Goal: Information Seeking & Learning: Learn about a topic

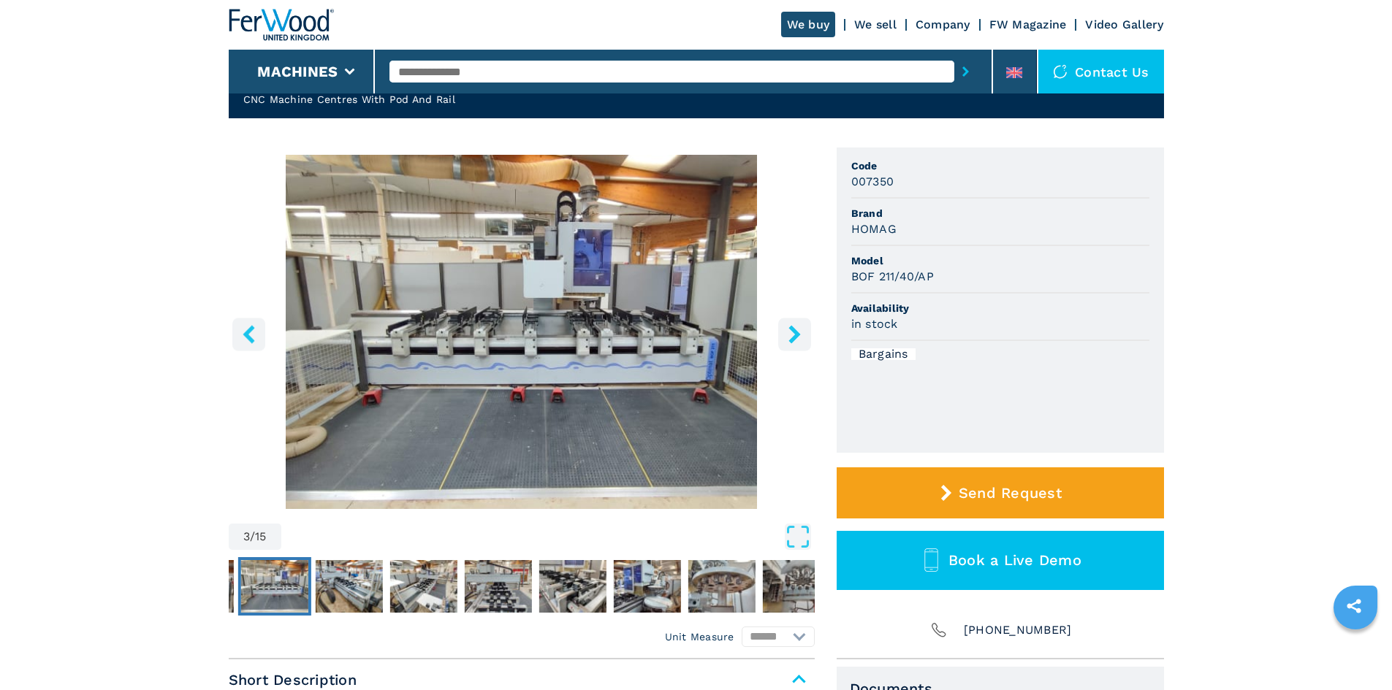
click at [795, 332] on icon "right-button" at bounding box center [794, 334] width 12 height 18
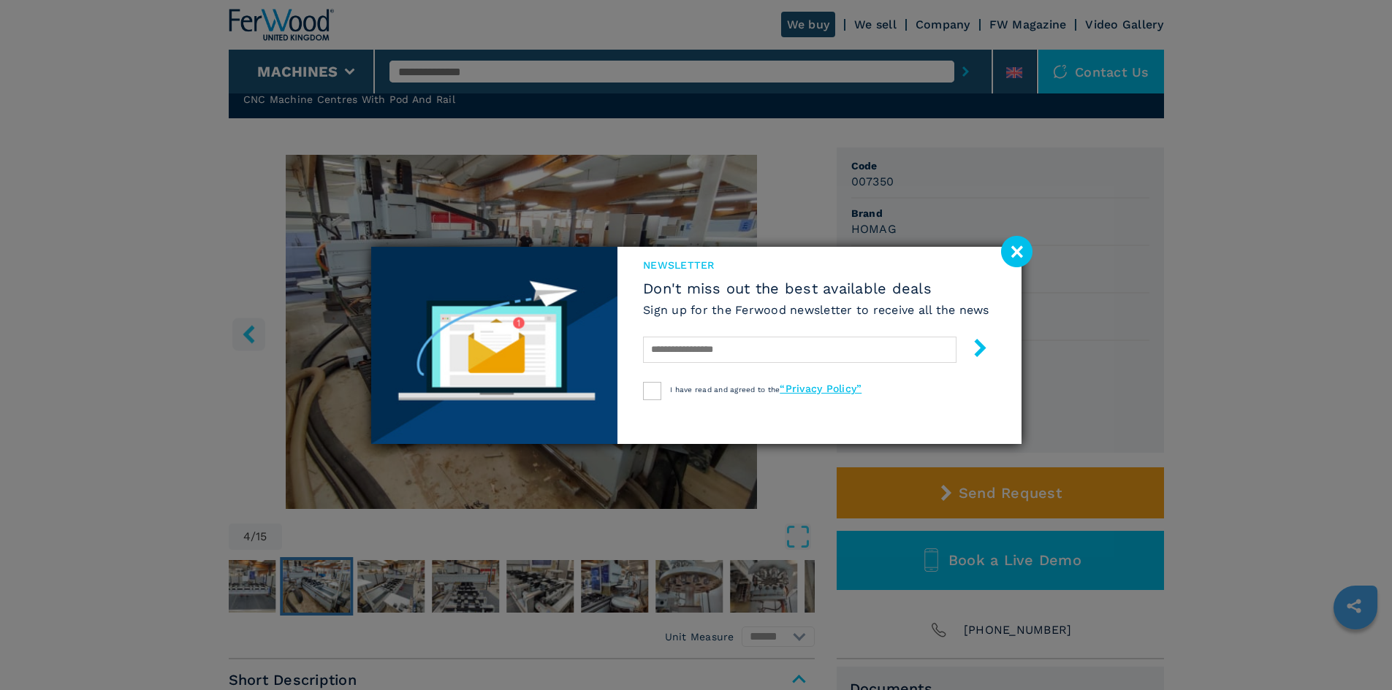
click at [1015, 256] on image at bounding box center [1016, 251] width 31 height 31
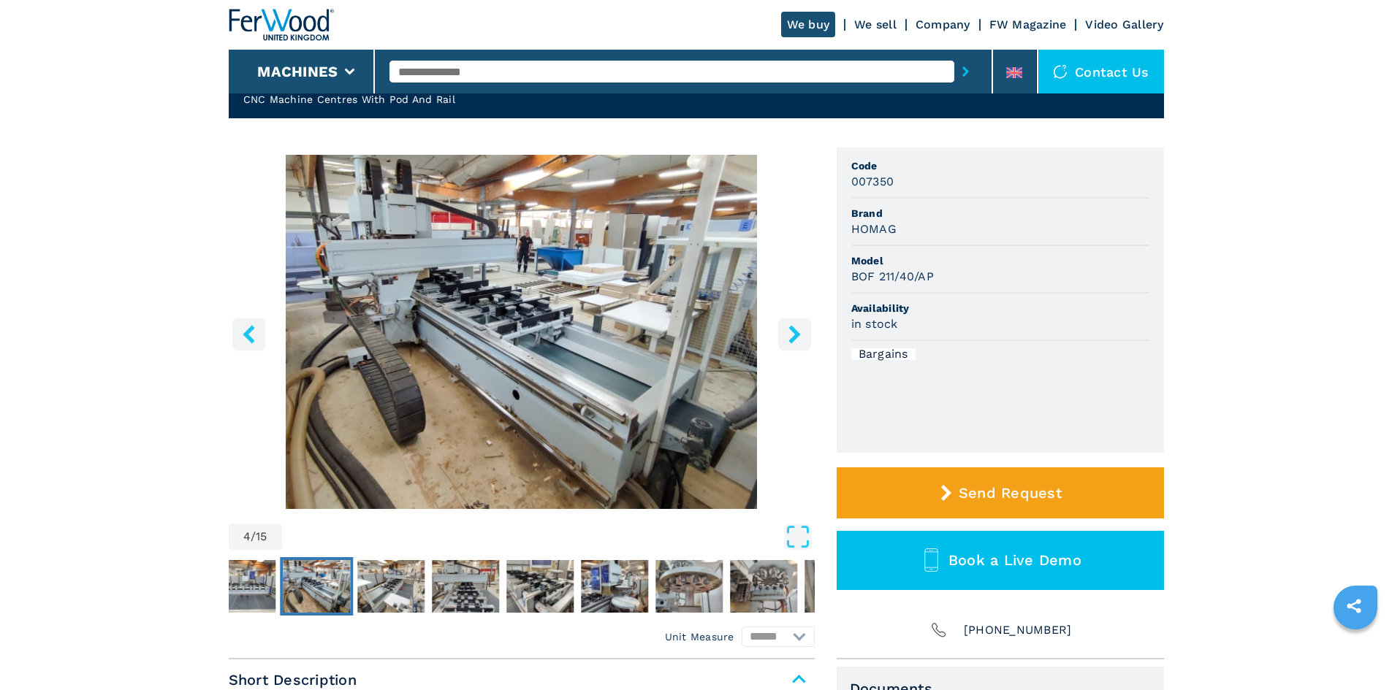
click at [794, 334] on icon "right-button" at bounding box center [794, 334] width 12 height 18
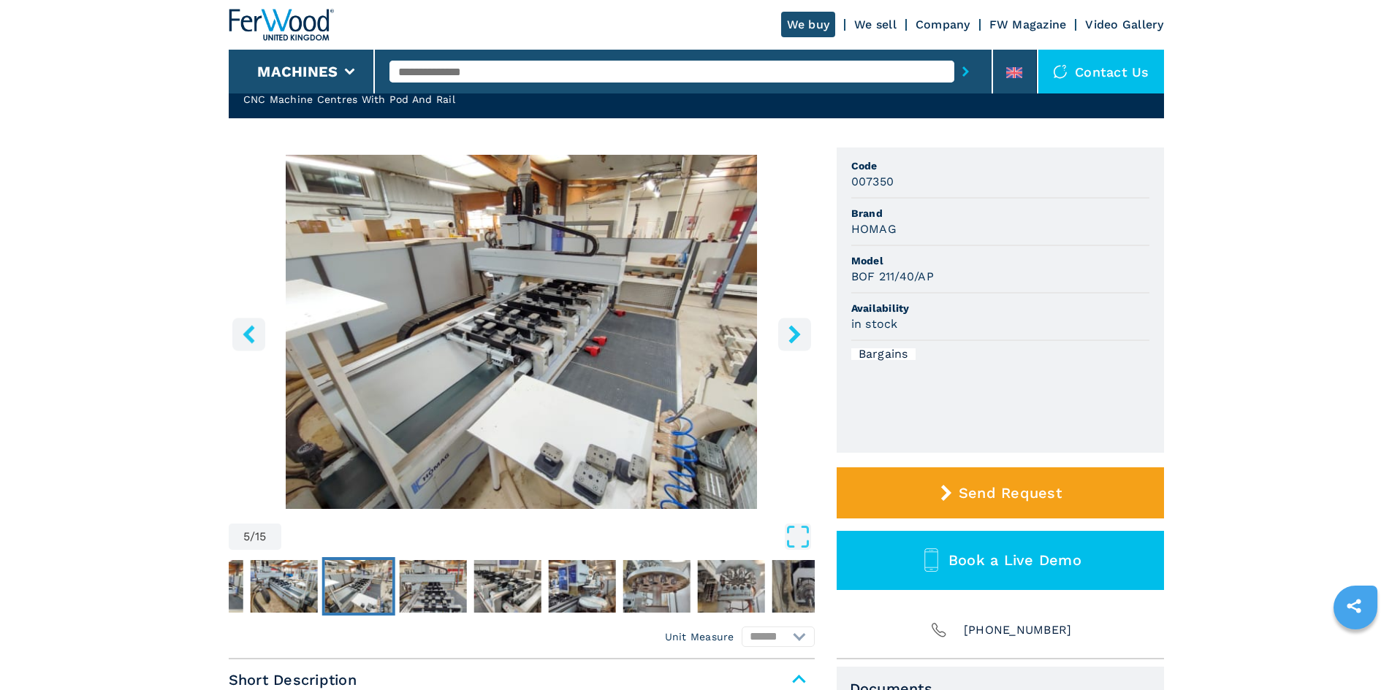
click at [794, 334] on icon "right-button" at bounding box center [794, 334] width 12 height 18
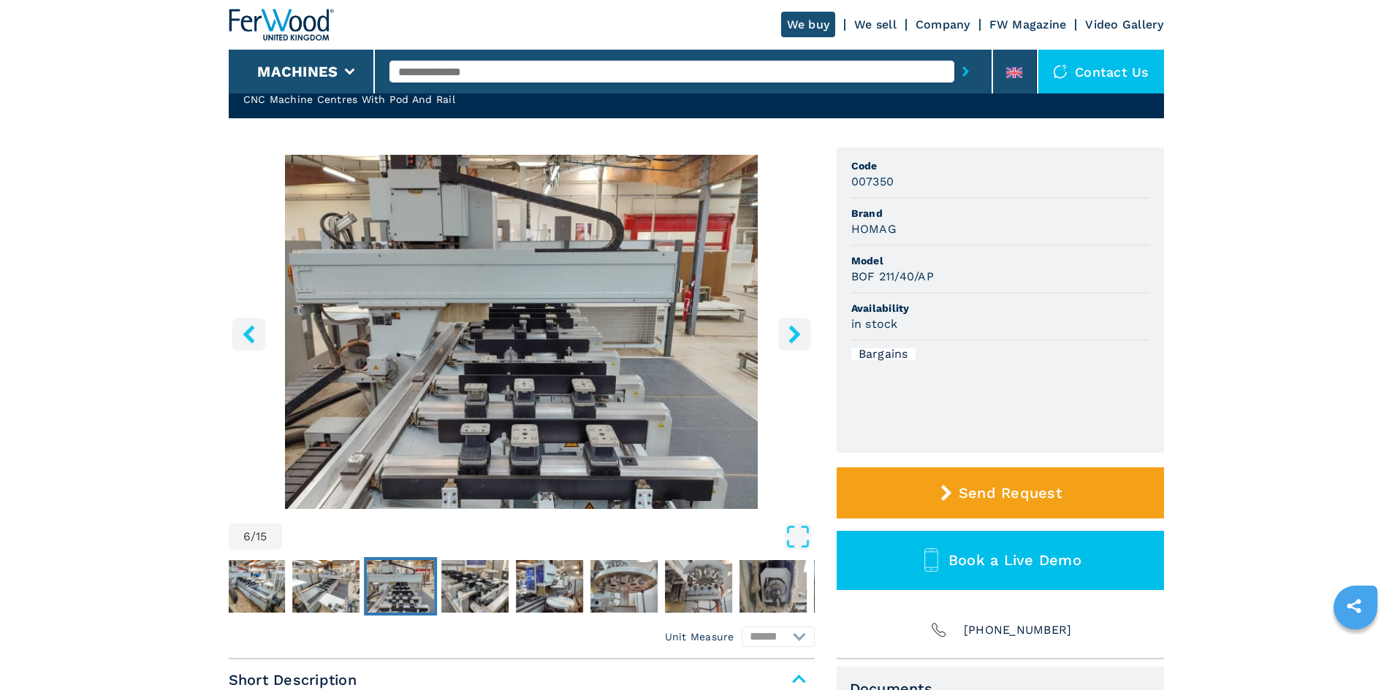
click at [794, 335] on icon "right-button" at bounding box center [794, 334] width 18 height 18
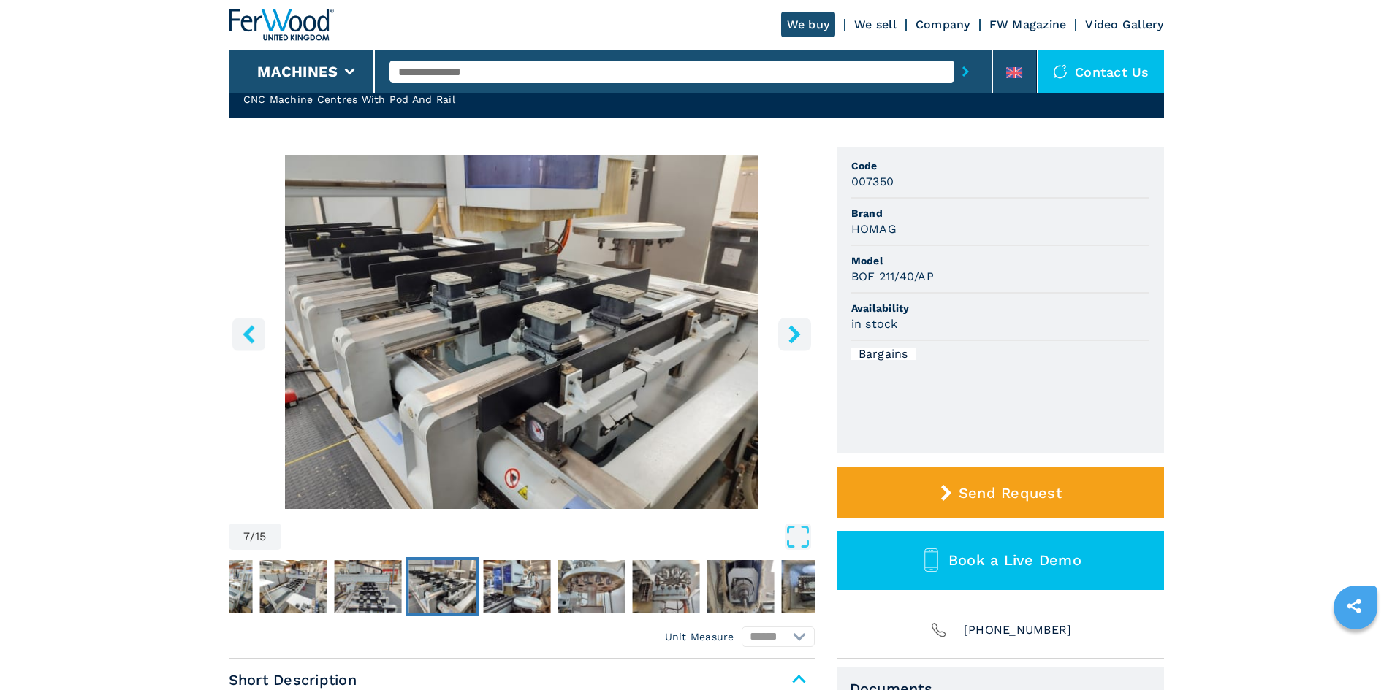
click at [794, 335] on icon "right-button" at bounding box center [794, 334] width 18 height 18
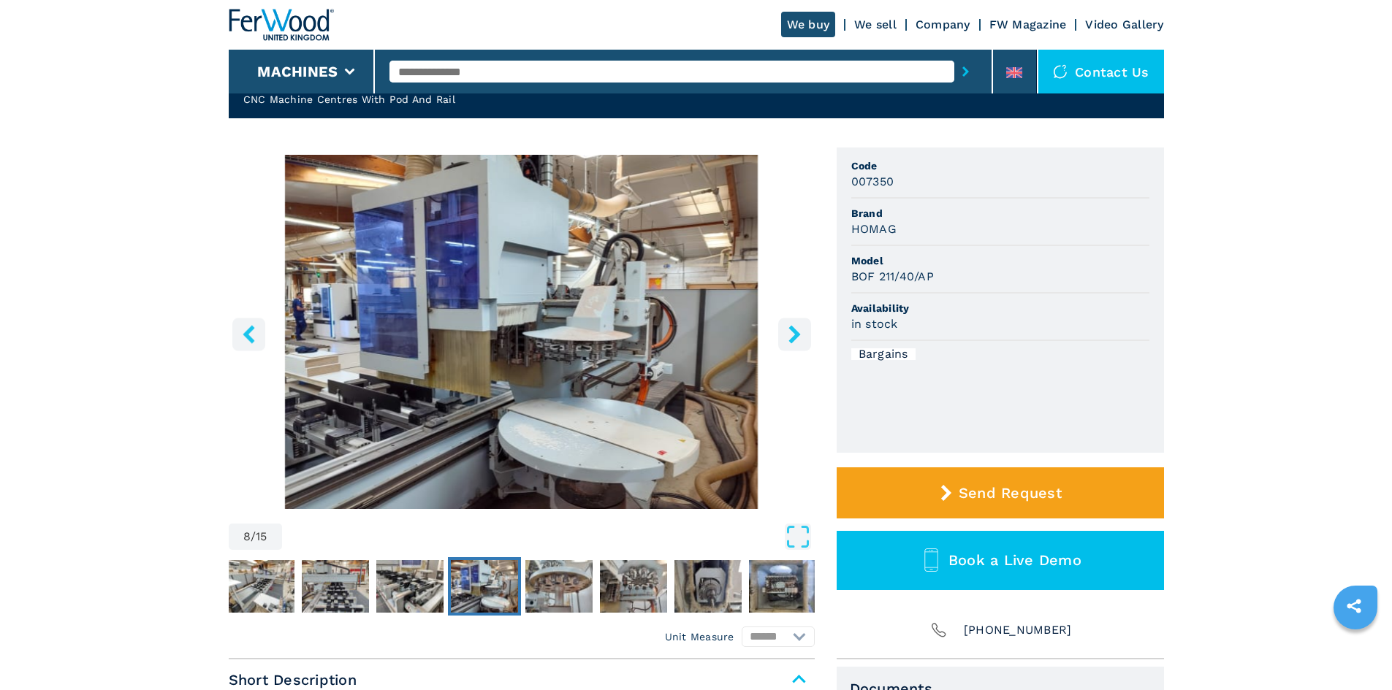
click at [794, 335] on icon "right-button" at bounding box center [794, 334] width 18 height 18
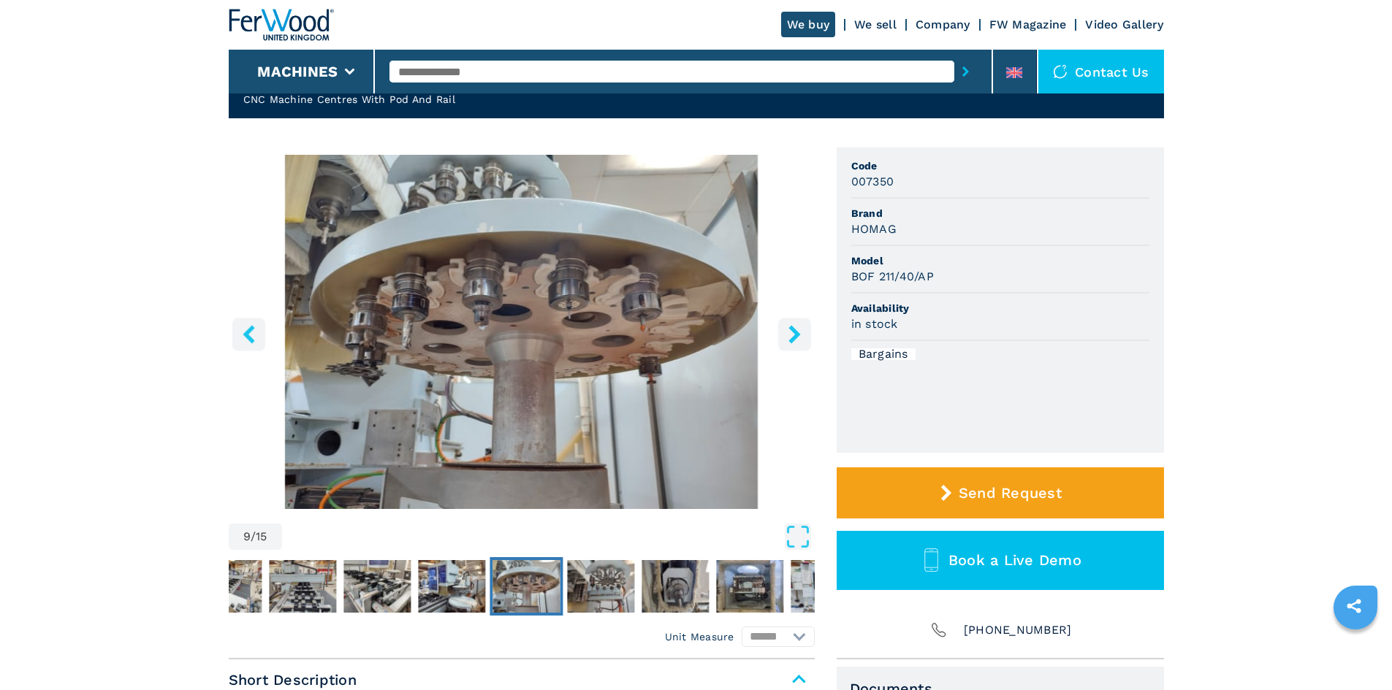
click at [794, 335] on icon "right-button" at bounding box center [794, 334] width 18 height 18
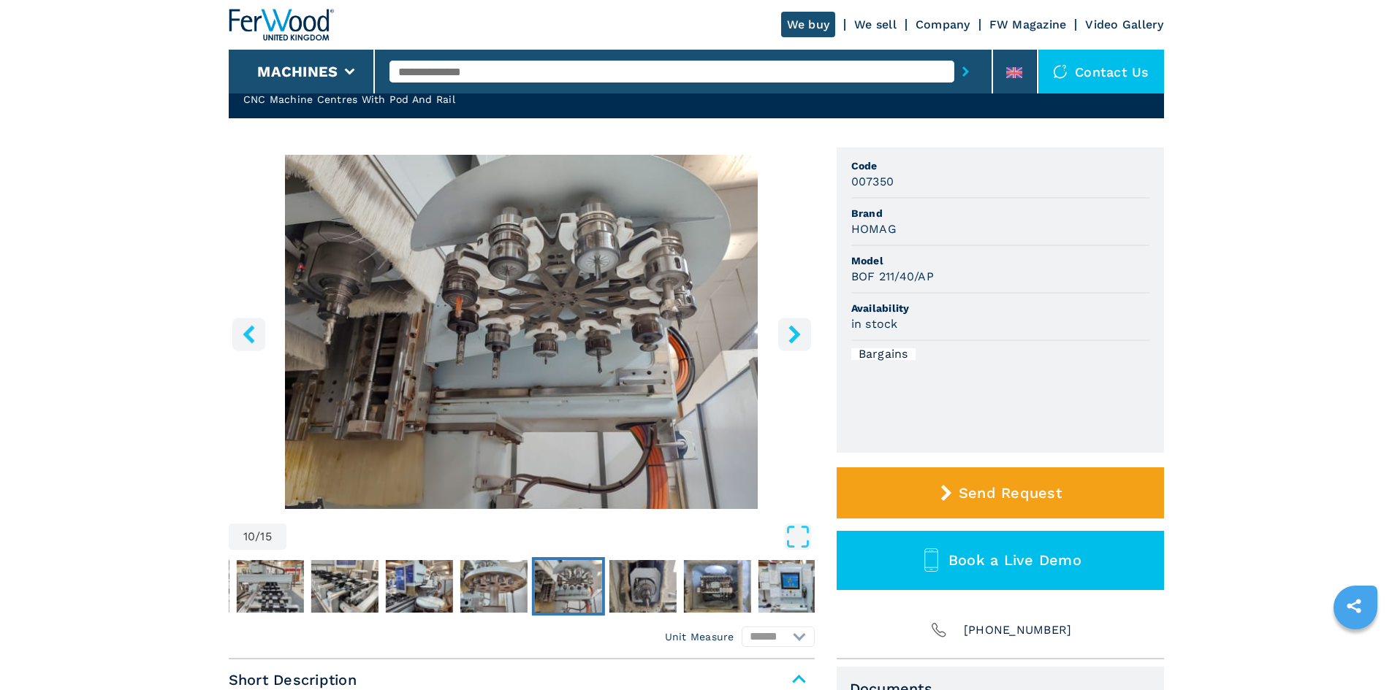
click at [794, 335] on icon "right-button" at bounding box center [794, 334] width 18 height 18
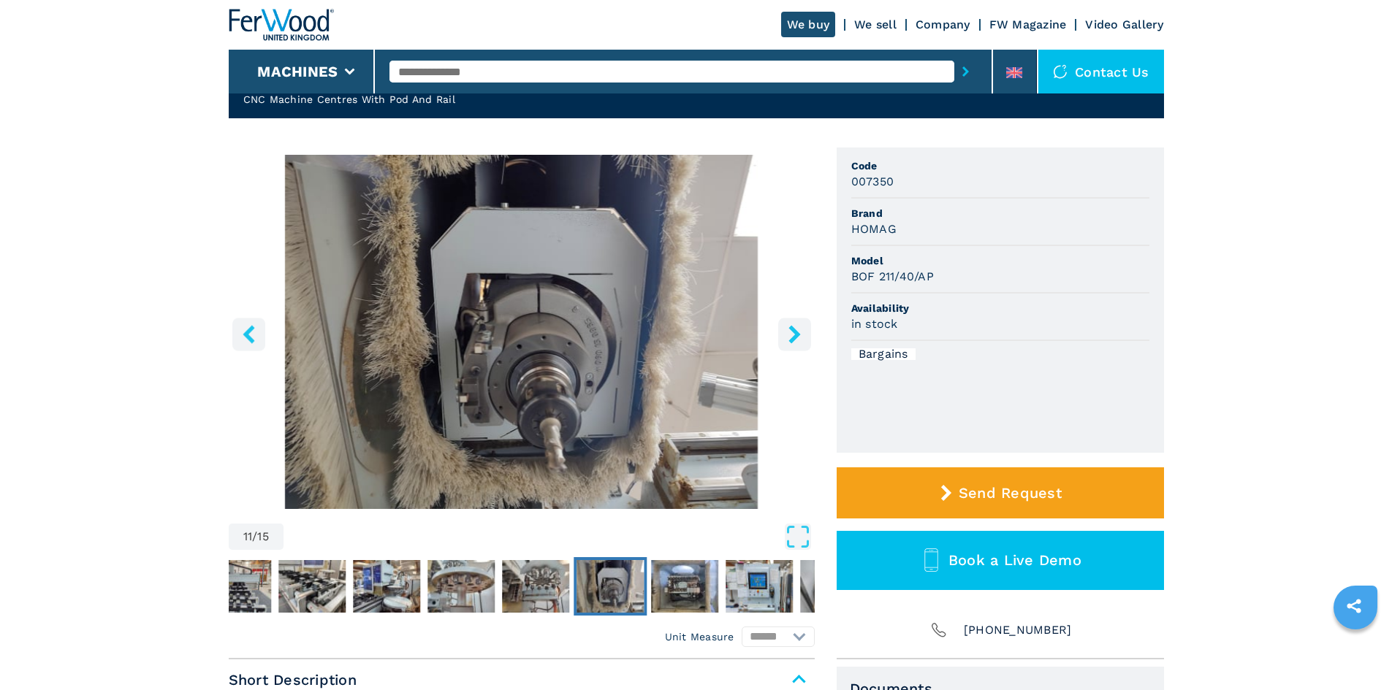
click at [794, 335] on icon "right-button" at bounding box center [794, 334] width 18 height 18
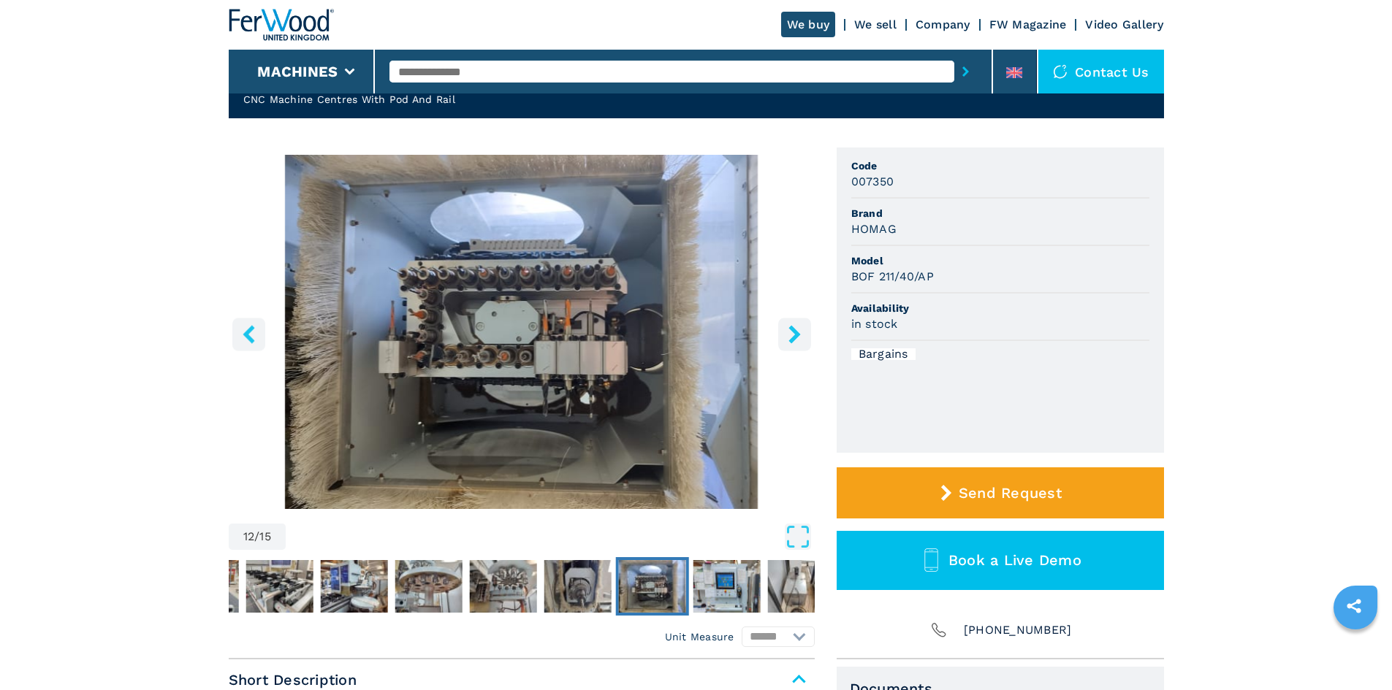
click at [794, 335] on icon "right-button" at bounding box center [794, 334] width 18 height 18
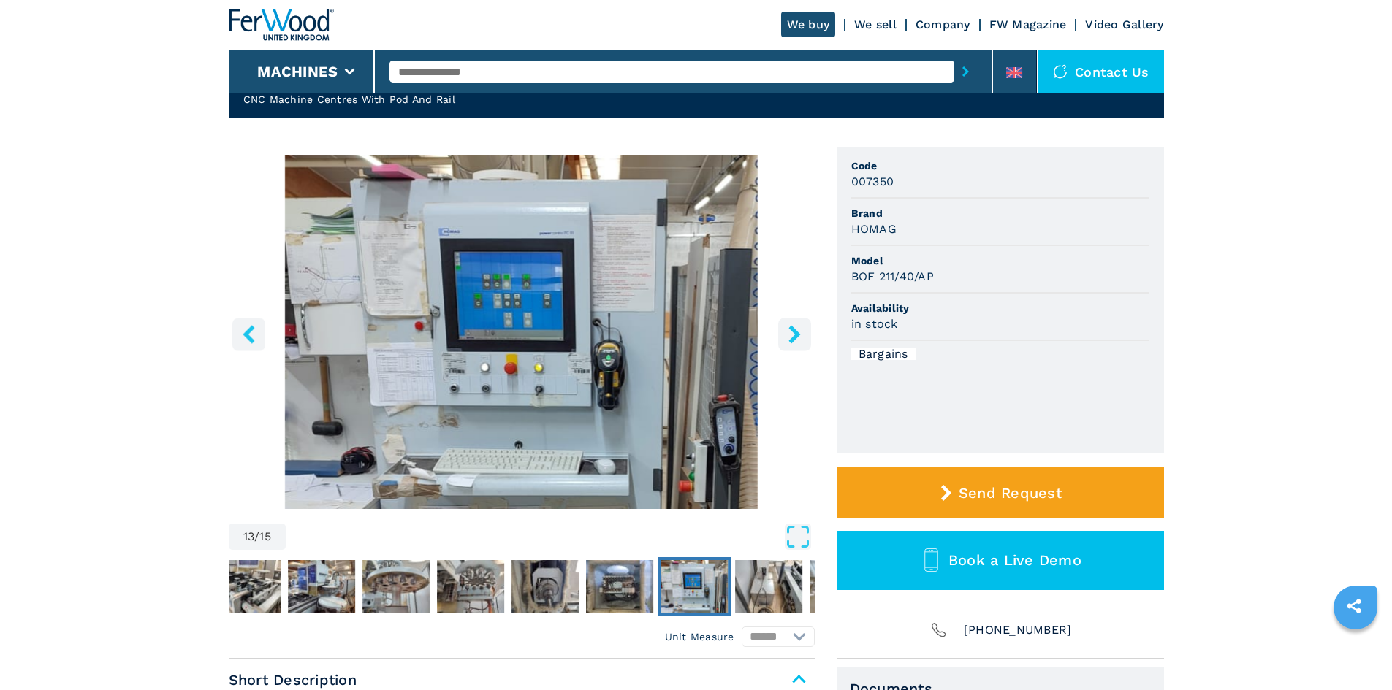
click at [523, 324] on img "Go to Slide 13" at bounding box center [522, 332] width 586 height 354
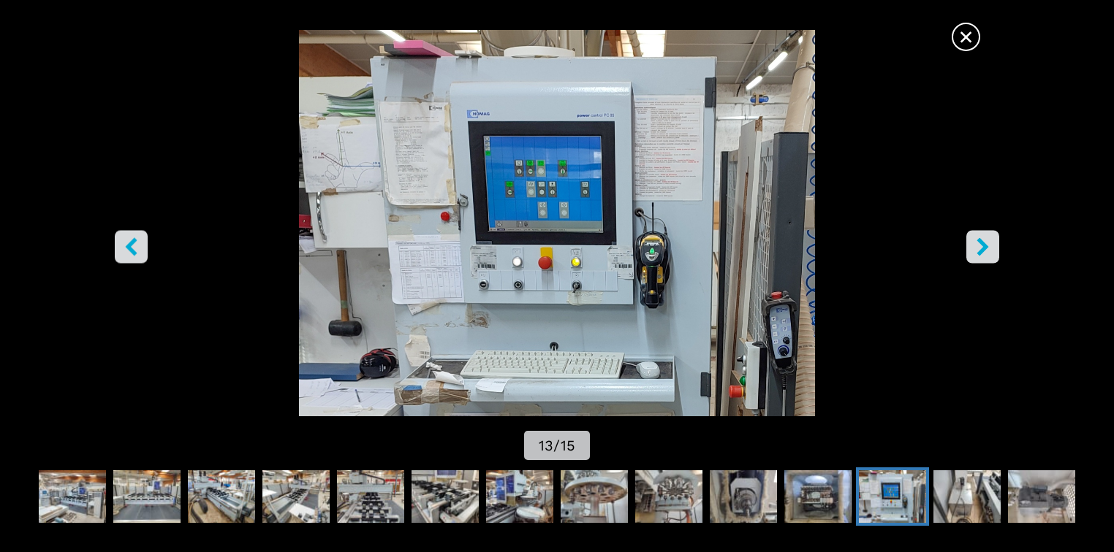
click at [517, 221] on img "Go to Slide 13" at bounding box center [557, 223] width 1002 height 387
click at [973, 243] on icon "right-button" at bounding box center [982, 247] width 18 height 18
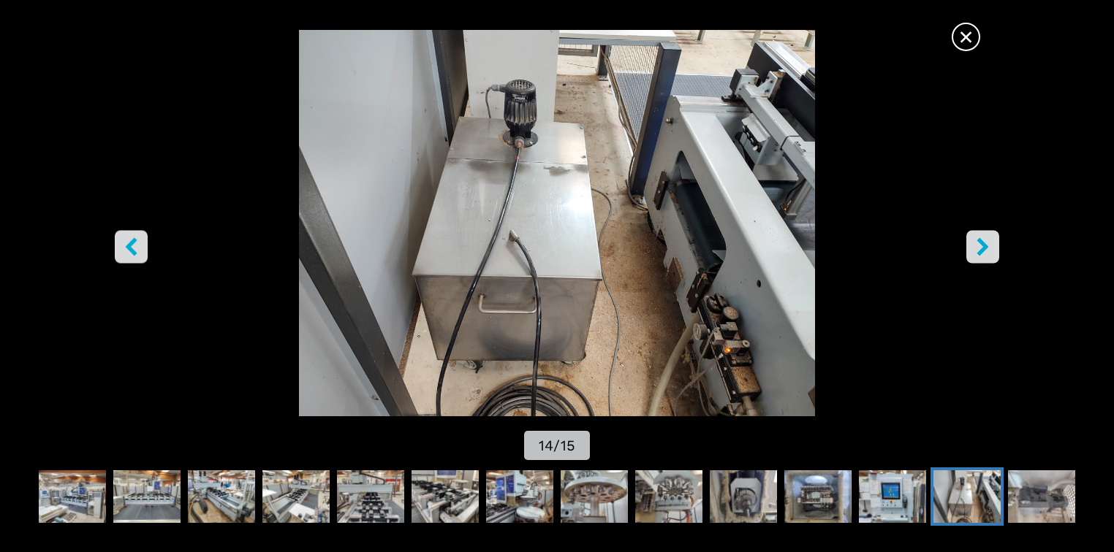
click at [973, 243] on icon "right-button" at bounding box center [982, 247] width 18 height 18
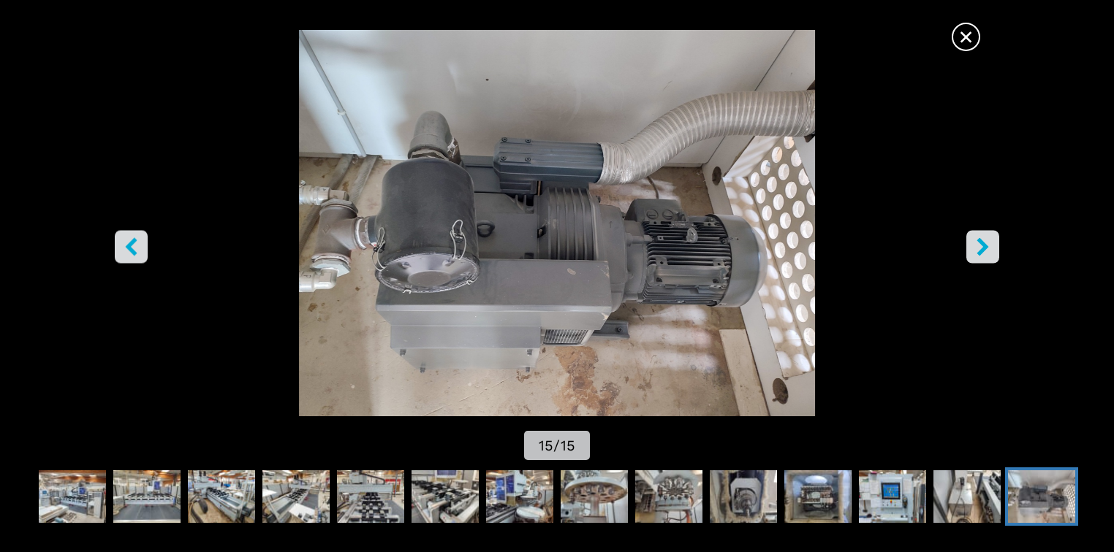
click at [982, 234] on button "right-button" at bounding box center [982, 247] width 33 height 33
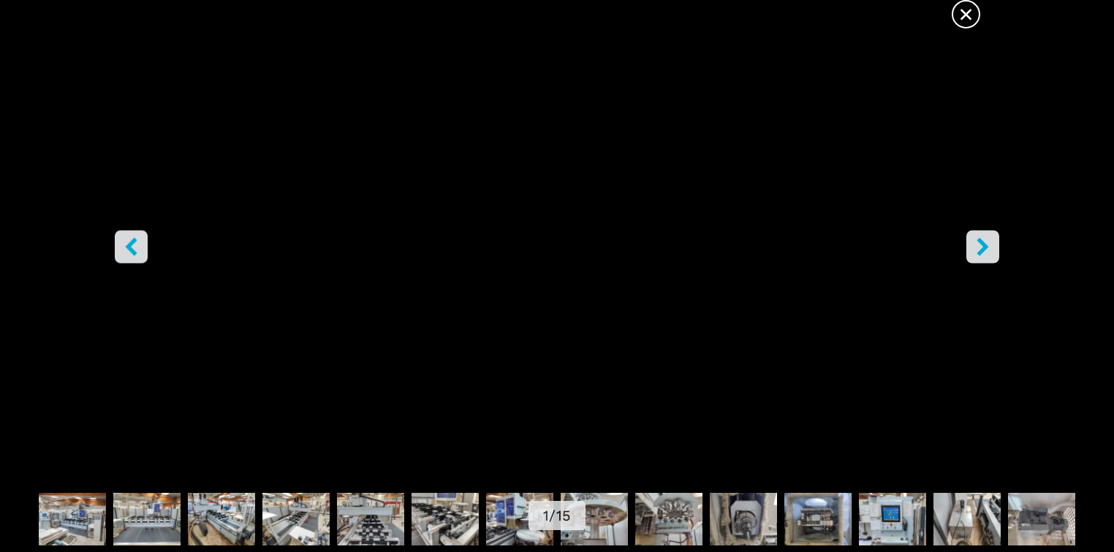
click at [983, 234] on button "right-button" at bounding box center [982, 247] width 33 height 33
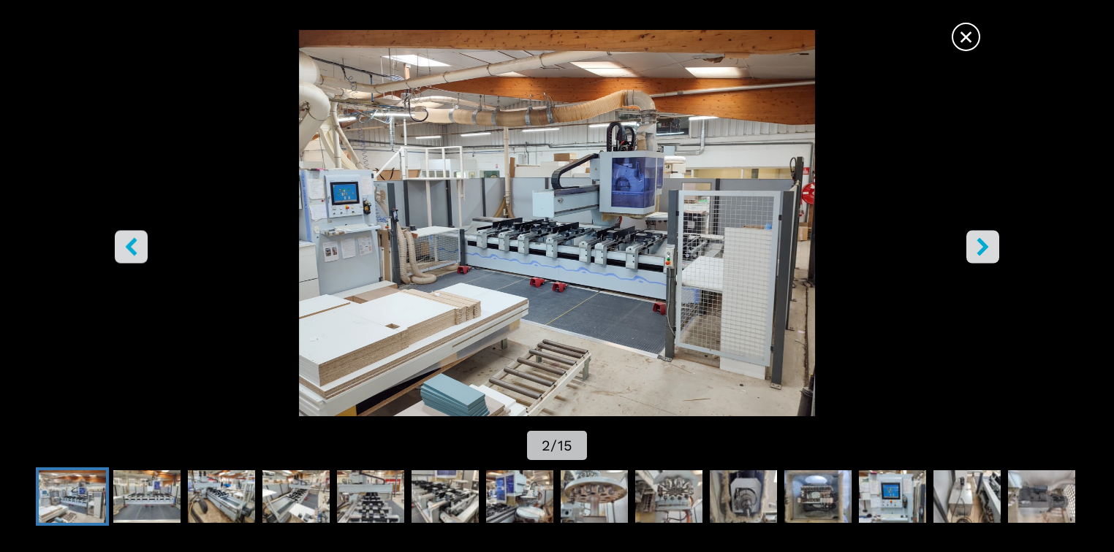
click at [972, 243] on button "right-button" at bounding box center [982, 247] width 33 height 33
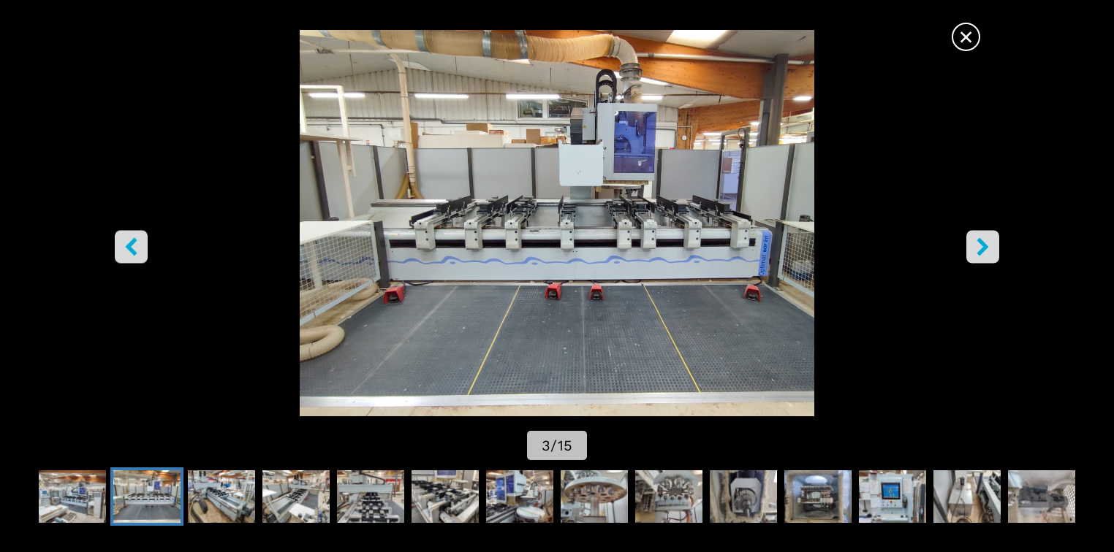
click at [971, 243] on button "right-button" at bounding box center [982, 247] width 33 height 33
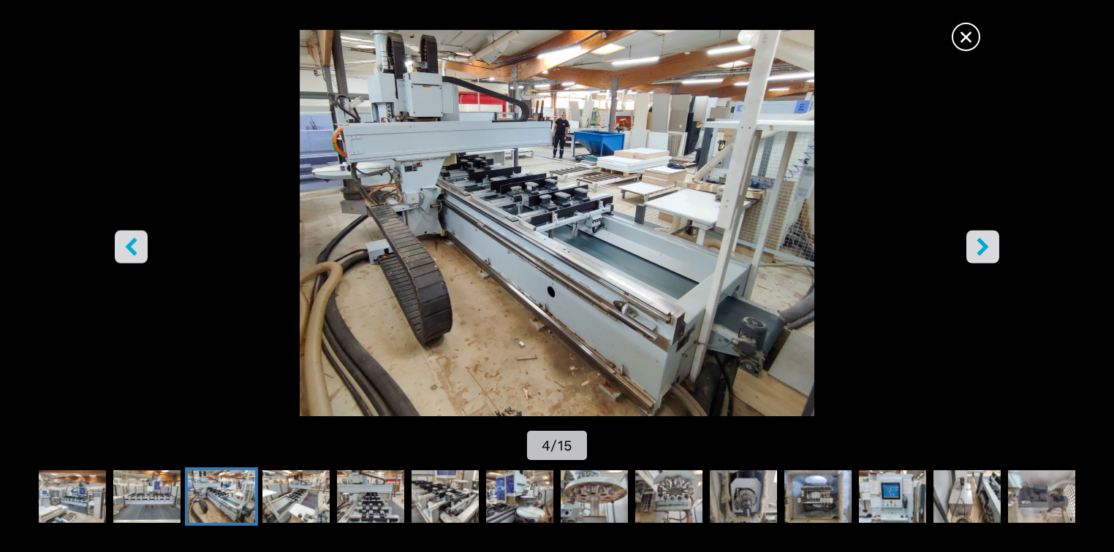
click at [971, 243] on button "right-button" at bounding box center [982, 247] width 33 height 33
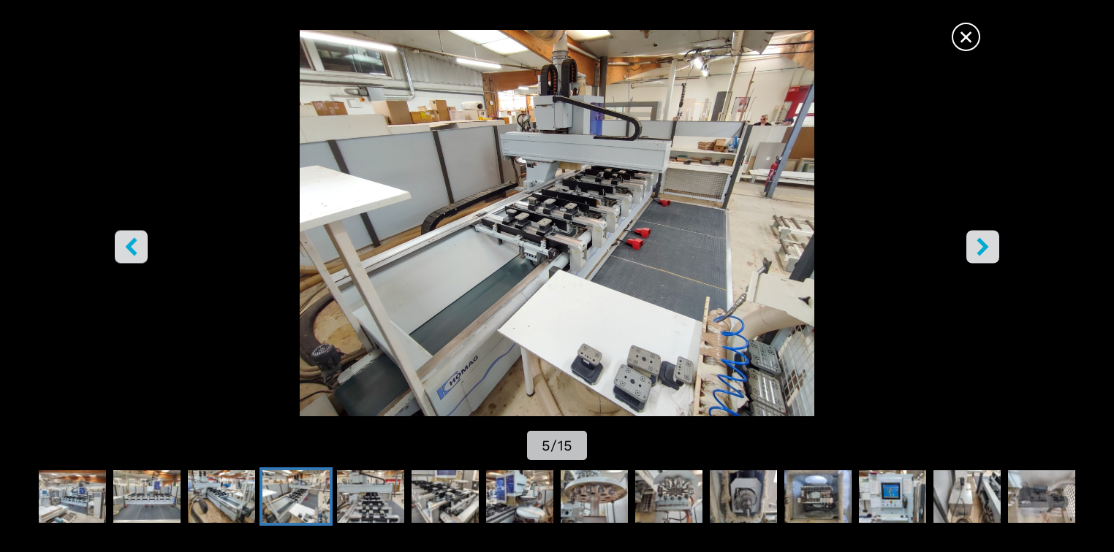
click at [971, 243] on button "right-button" at bounding box center [982, 247] width 33 height 33
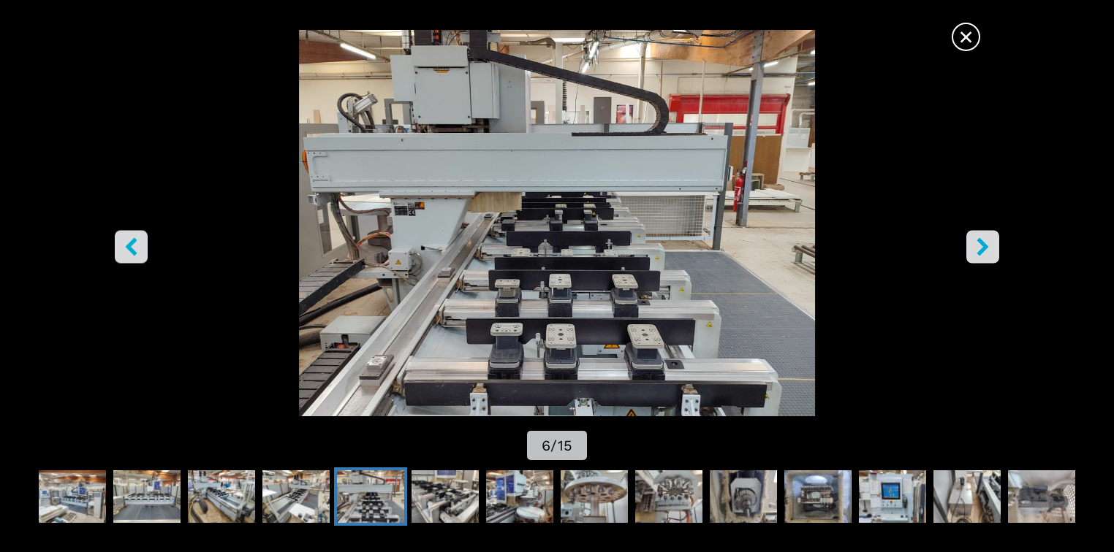
click at [979, 248] on icon "right-button" at bounding box center [982, 247] width 18 height 18
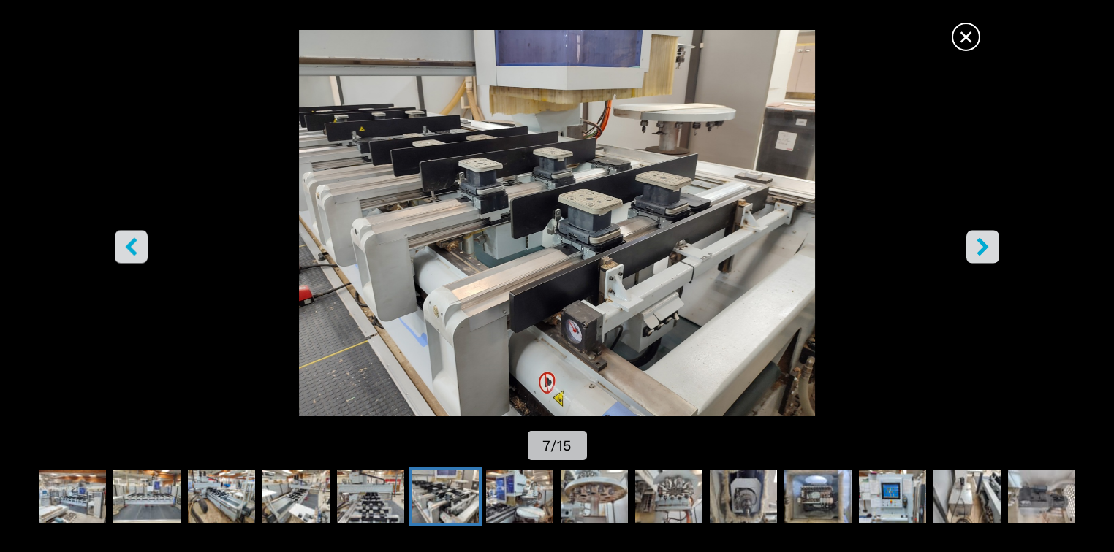
click at [979, 248] on icon "right-button" at bounding box center [982, 247] width 18 height 18
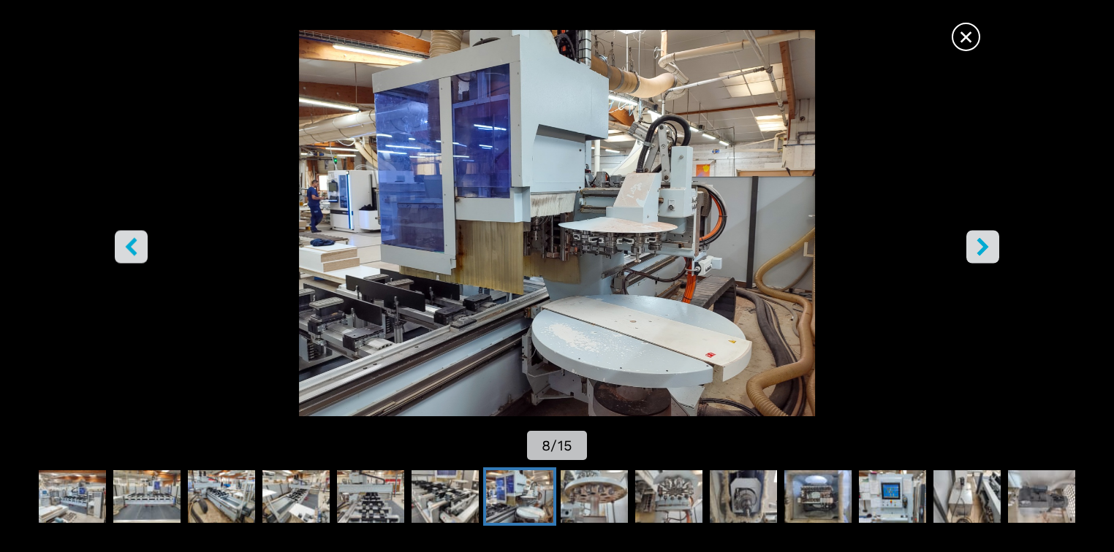
click at [979, 248] on icon "right-button" at bounding box center [982, 247] width 18 height 18
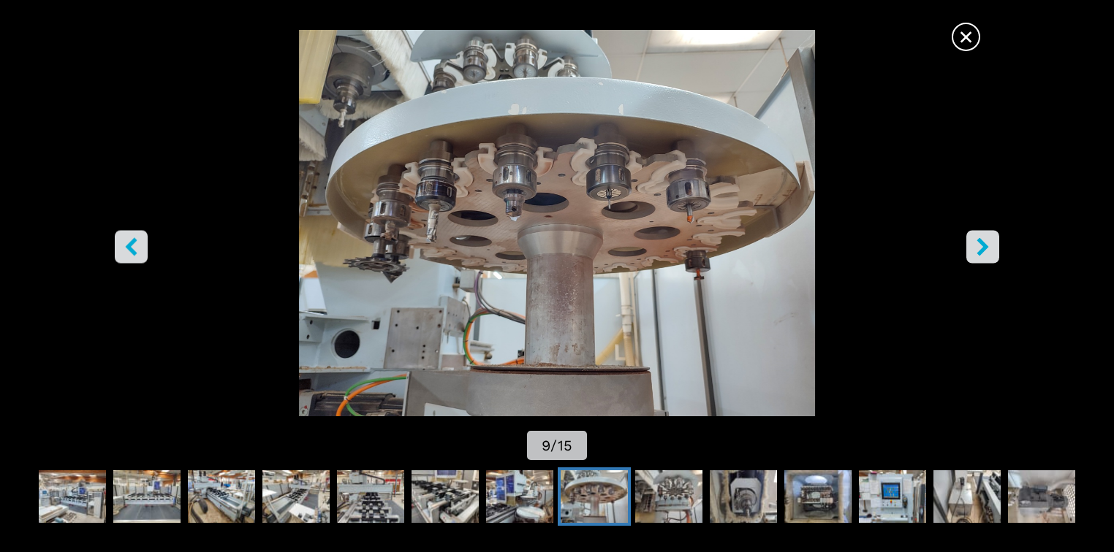
click at [979, 248] on icon "right-button" at bounding box center [982, 247] width 18 height 18
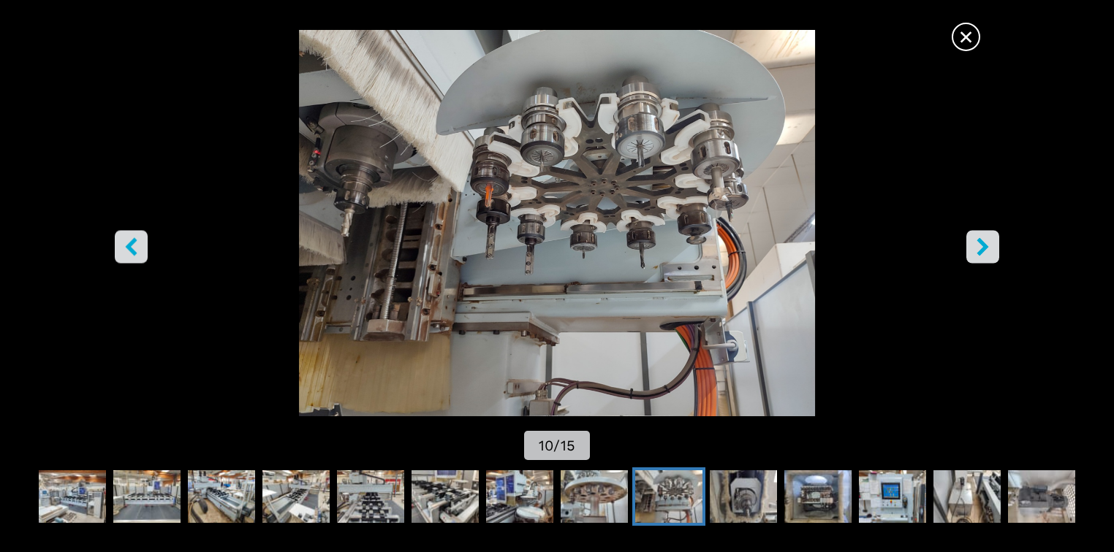
click at [982, 243] on icon "right-button" at bounding box center [982, 247] width 12 height 18
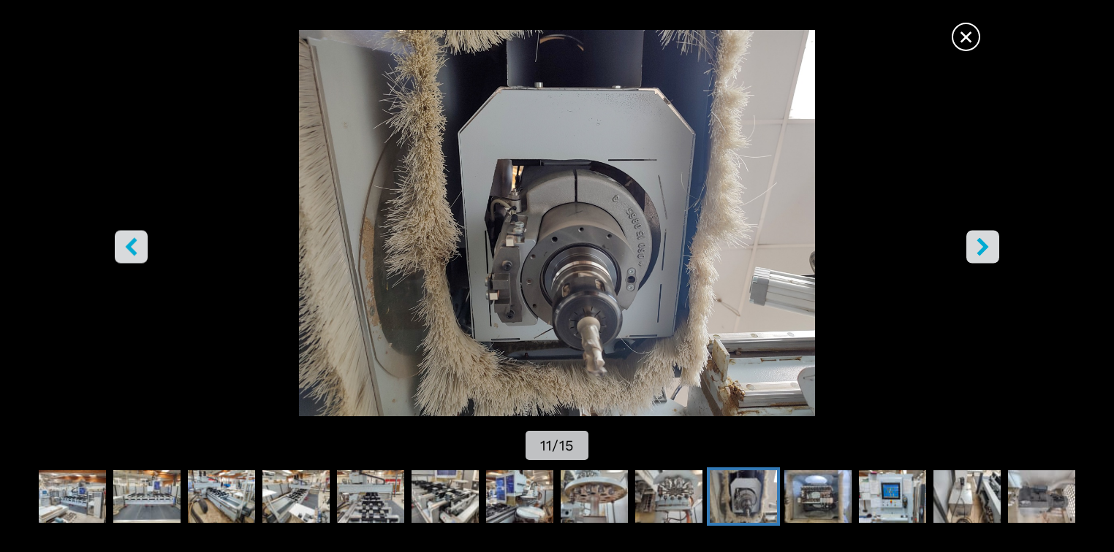
click at [992, 246] on button "right-button" at bounding box center [982, 247] width 33 height 33
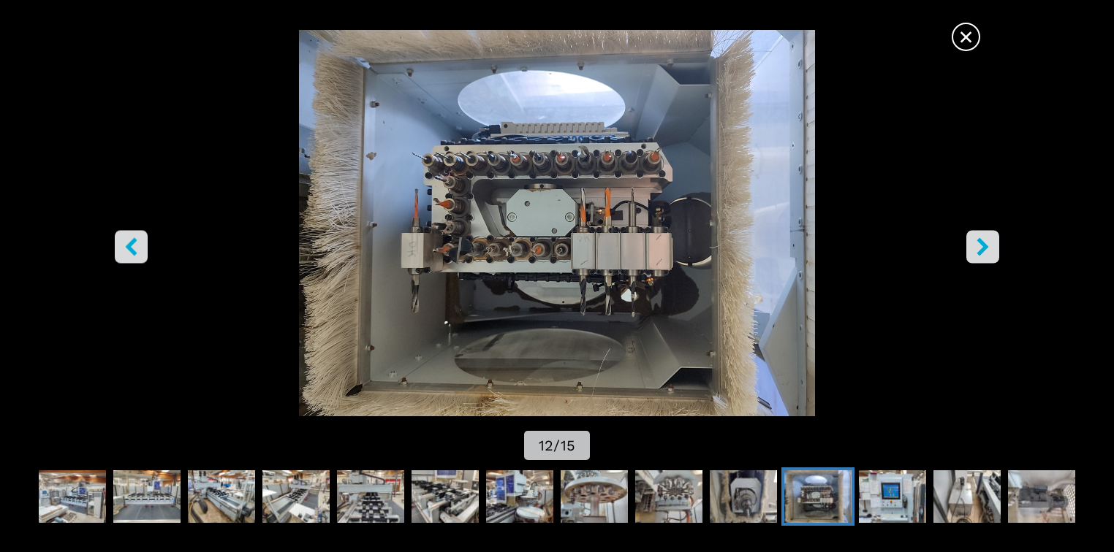
click at [989, 246] on icon "right-button" at bounding box center [982, 247] width 18 height 18
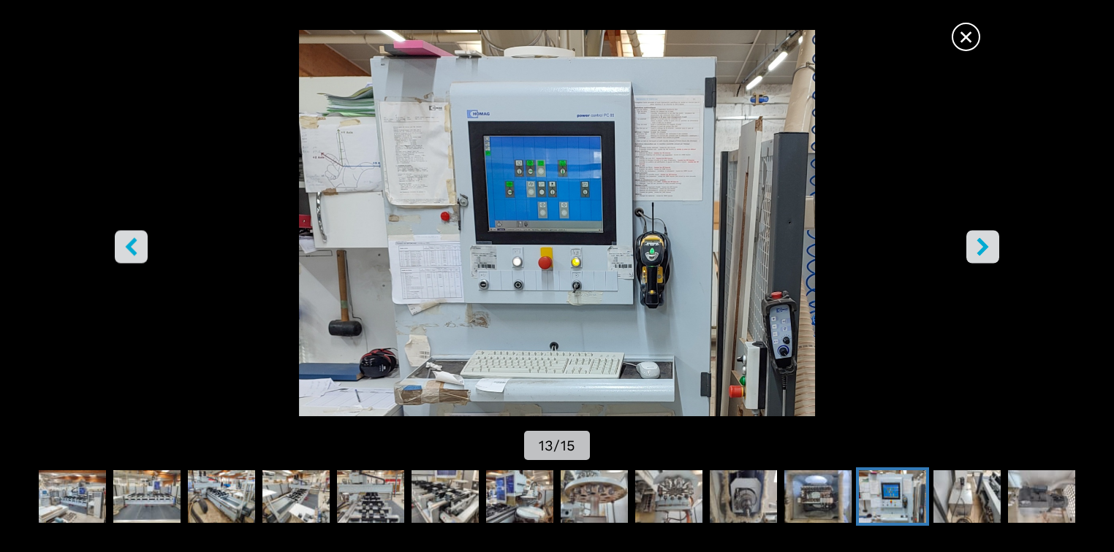
click at [988, 243] on icon "right-button" at bounding box center [982, 247] width 18 height 18
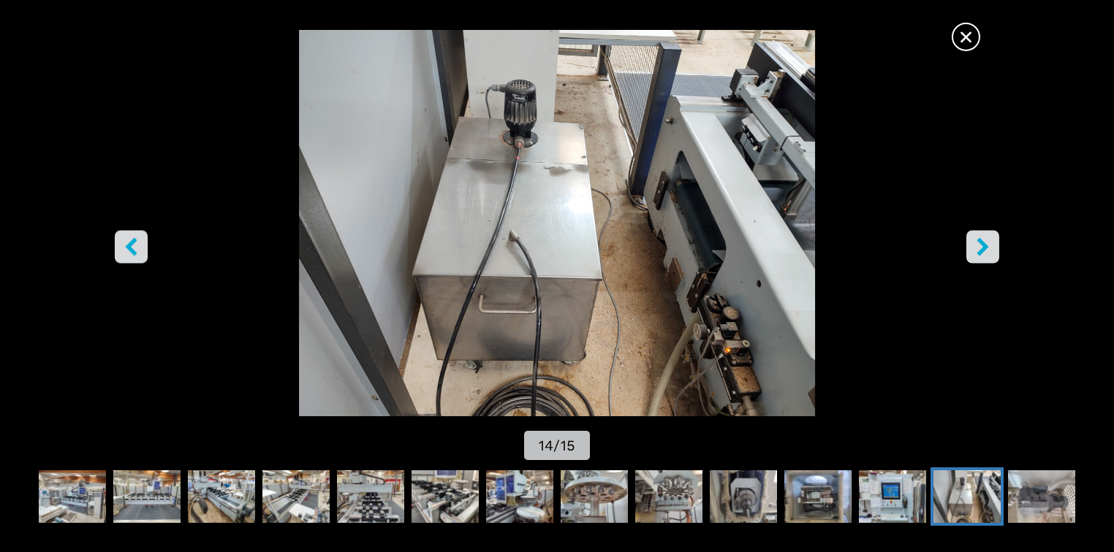
click at [988, 243] on icon "right-button" at bounding box center [982, 247] width 18 height 18
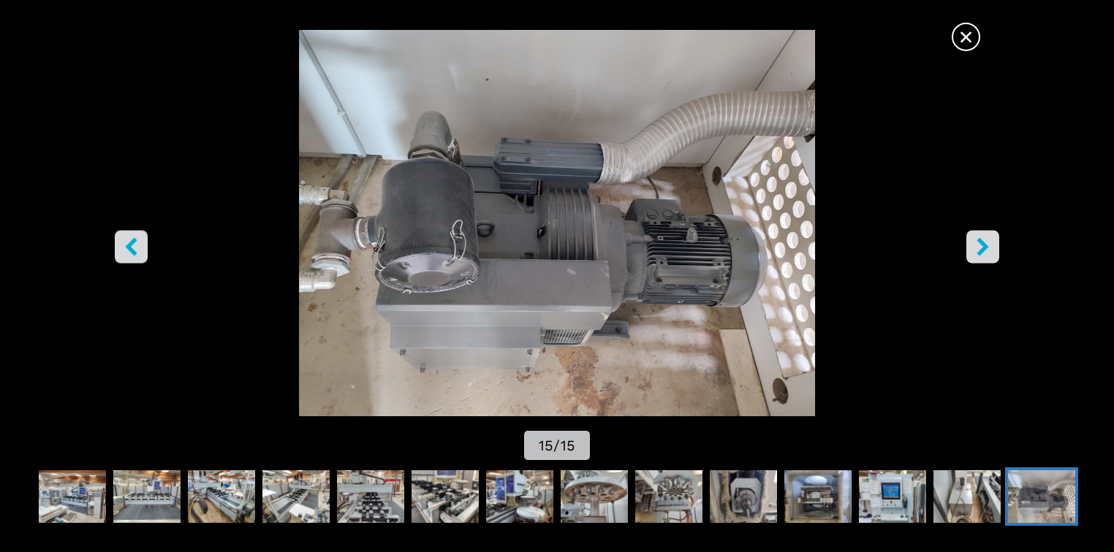
click at [988, 243] on icon "right-button" at bounding box center [982, 247] width 18 height 18
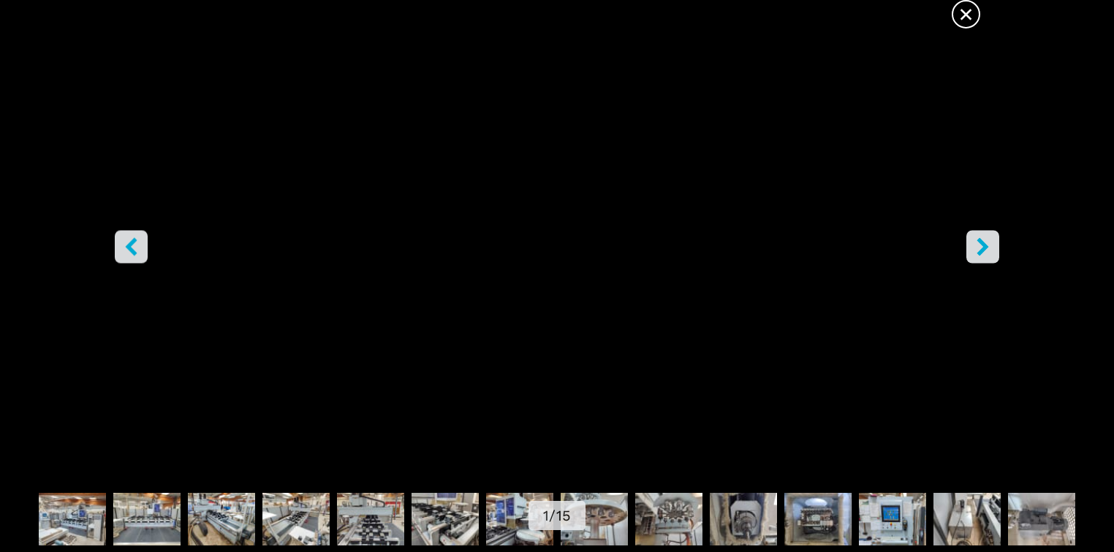
click at [988, 243] on icon "right-button" at bounding box center [982, 247] width 18 height 18
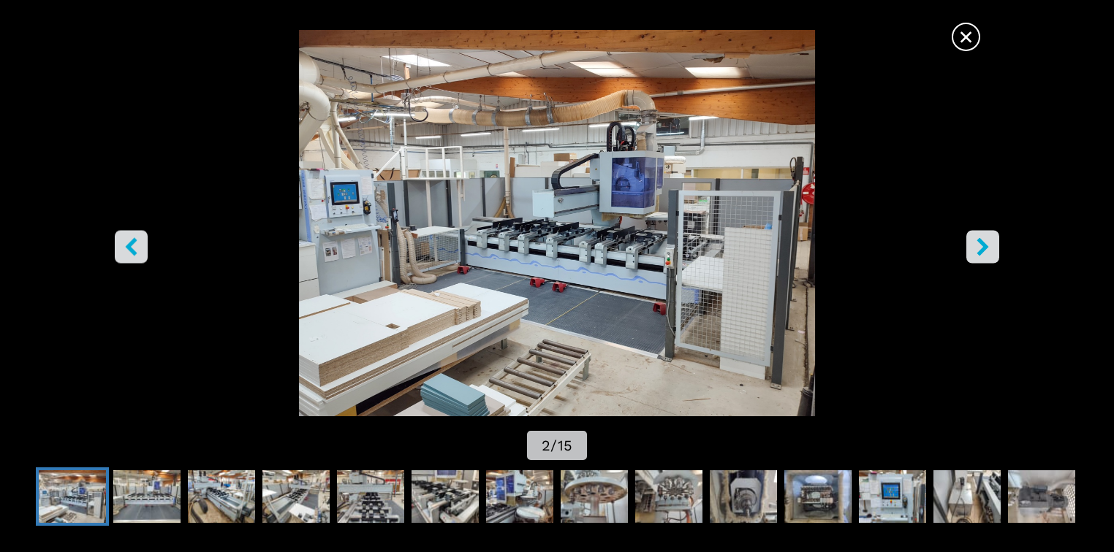
click at [988, 243] on icon "right-button" at bounding box center [982, 247] width 18 height 18
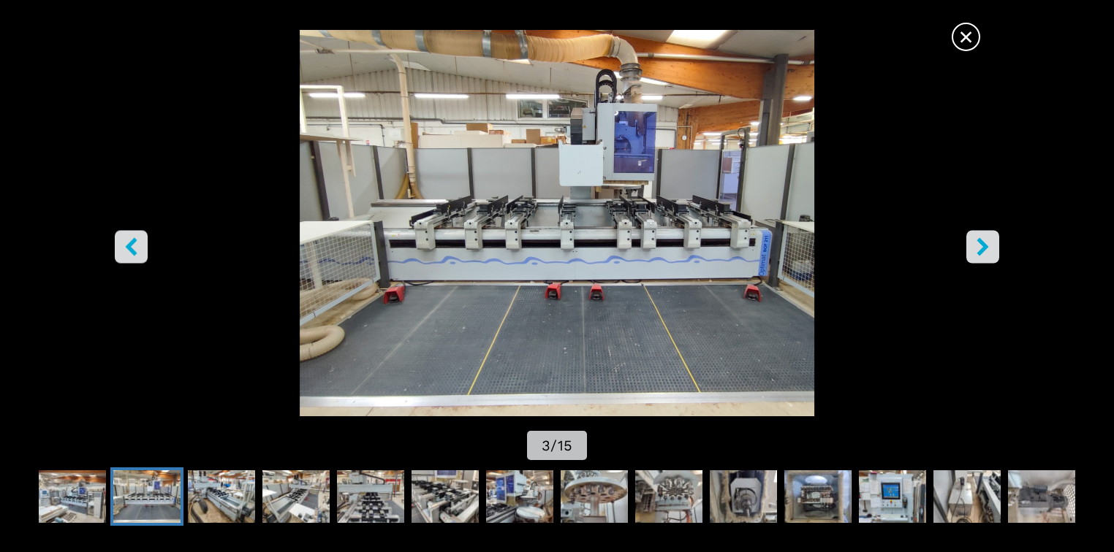
click at [988, 243] on icon "right-button" at bounding box center [982, 247] width 18 height 18
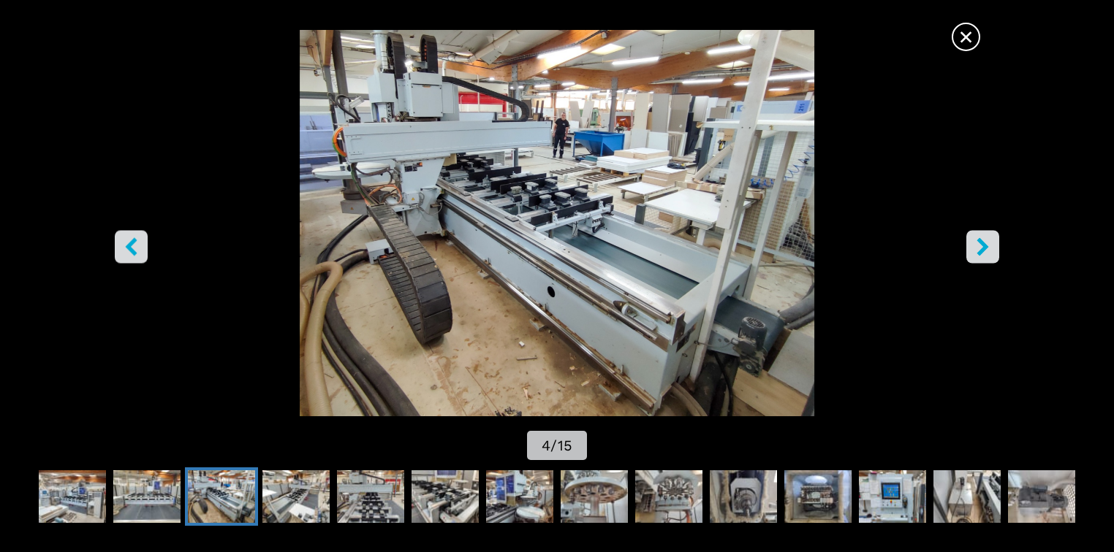
click at [978, 34] on span "×" at bounding box center [966, 34] width 26 height 26
